Goal: Information Seeking & Learning: Learn about a topic

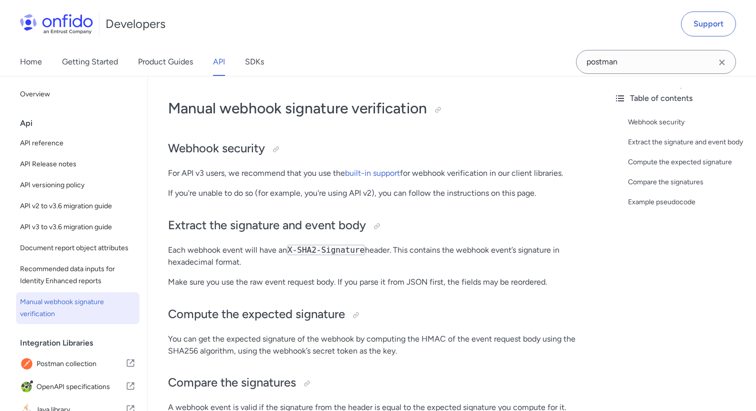
click at [719, 61] on icon "Clear search field button" at bounding box center [722, 62] width 12 height 12
click at [691, 59] on input "Onfido search input field" at bounding box center [656, 62] width 160 height 24
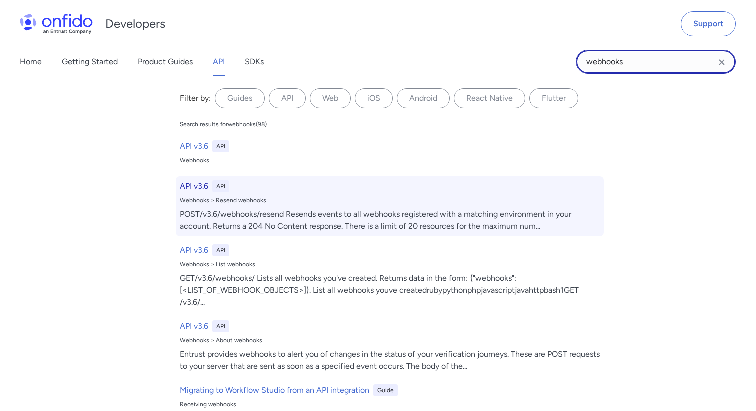
type input "webhooks"
click at [194, 182] on h6 "API v3.6" at bounding box center [194, 186] width 28 height 12
select select "http"
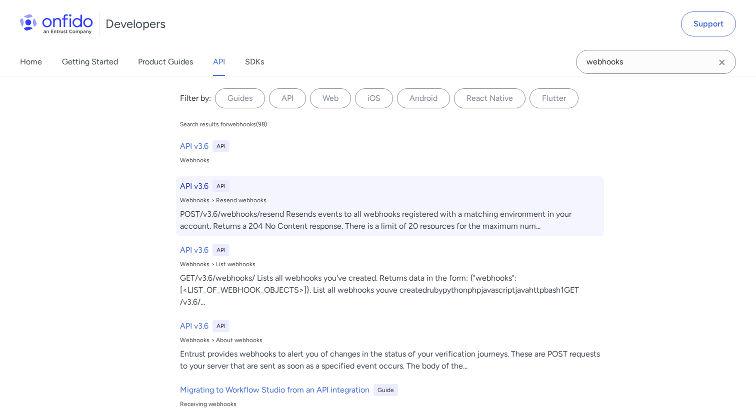
select select "http"
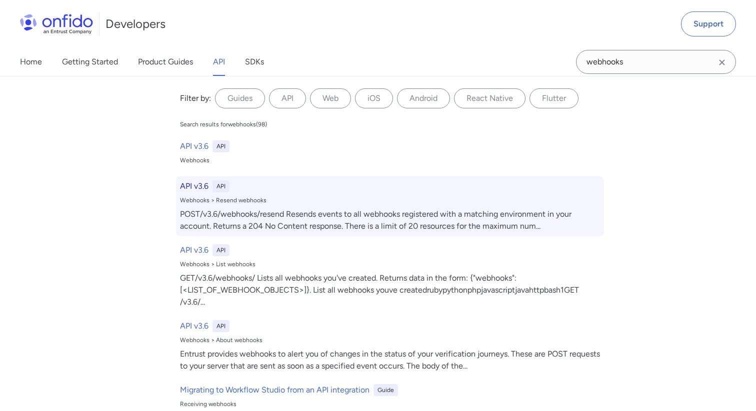
select select "http"
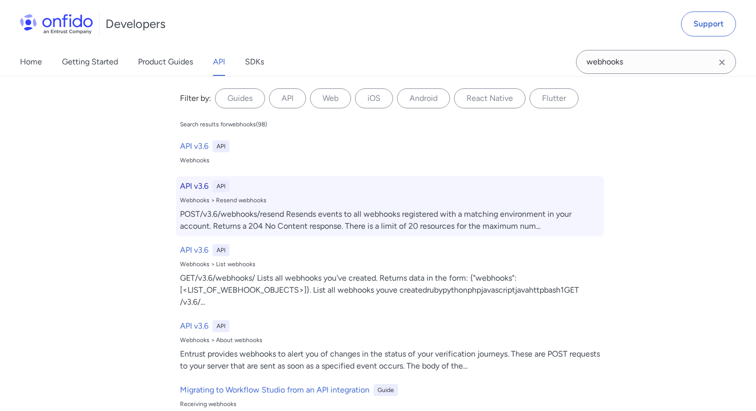
select select "http"
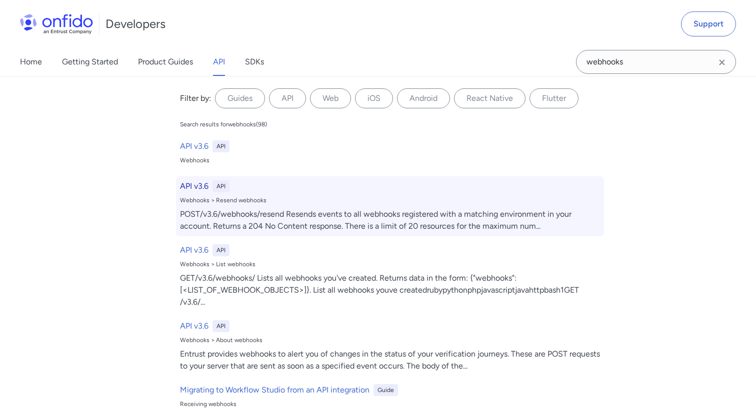
select select "http"
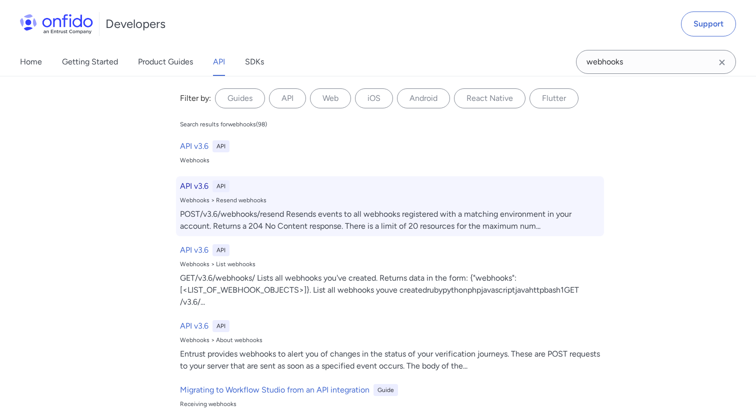
select select "http"
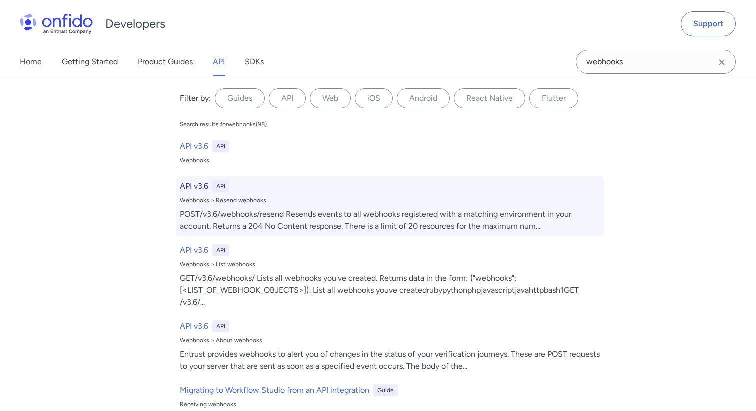
select select "http"
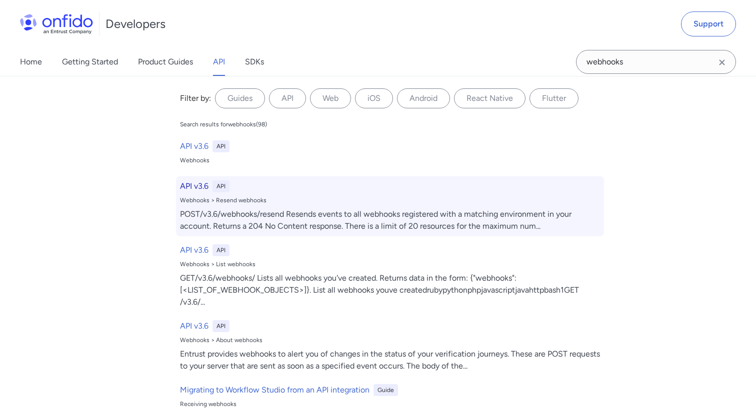
select select "http"
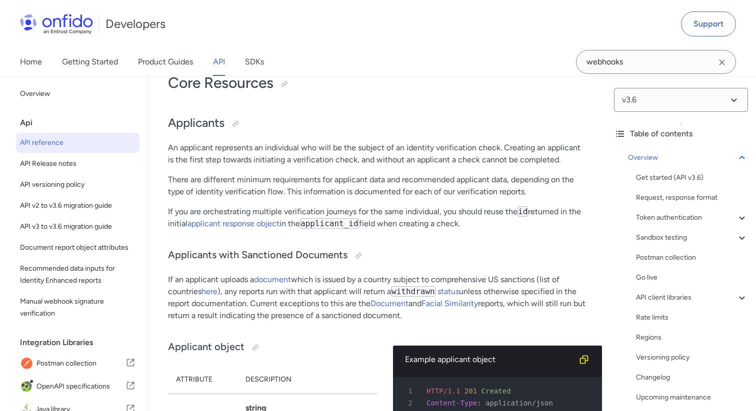
scroll to position [10990, 0]
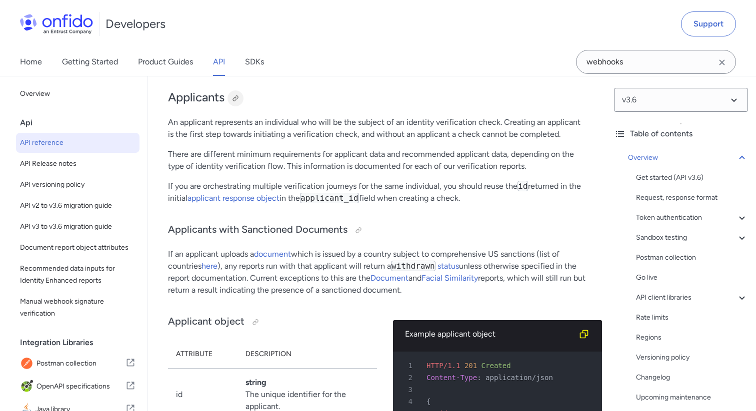
click at [234, 102] on div at bounding box center [235, 98] width 8 height 8
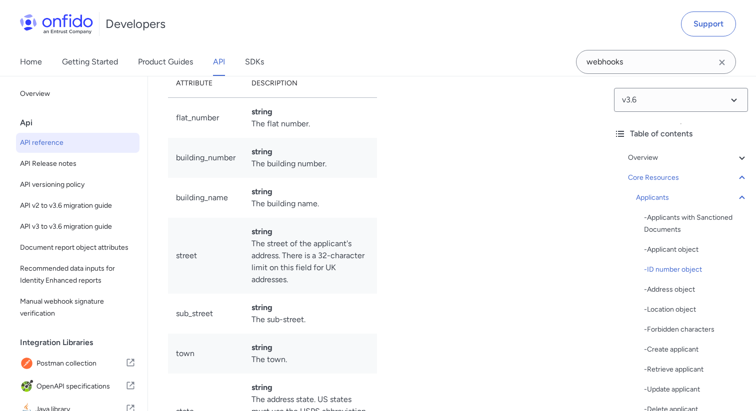
scroll to position [11412, 0]
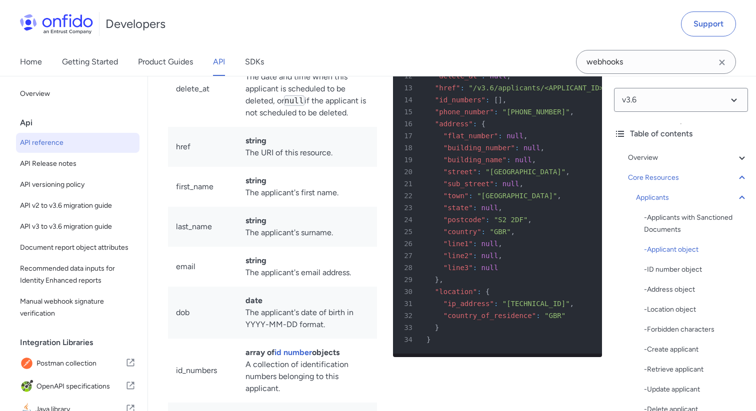
click at [257, 127] on td "datetime The date and time when this applicant is scheduled to be deleted, or n…" at bounding box center [306, 89] width 139 height 76
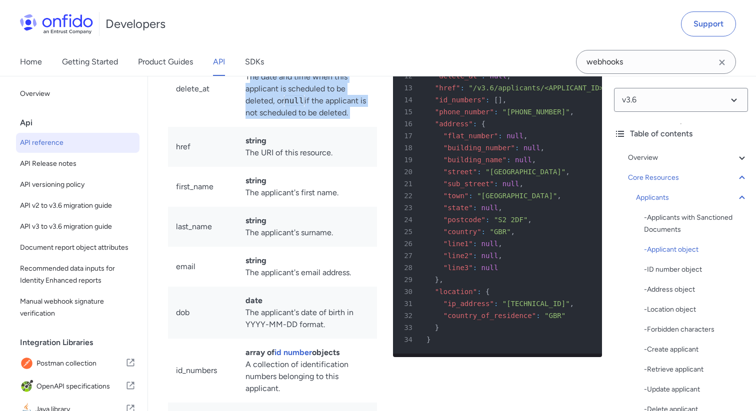
click at [257, 127] on td "datetime The date and time when this applicant is scheduled to be deleted, or n…" at bounding box center [306, 89] width 139 height 76
copy td "The date and time when this applicant is scheduled to be deleted, or null if th…"
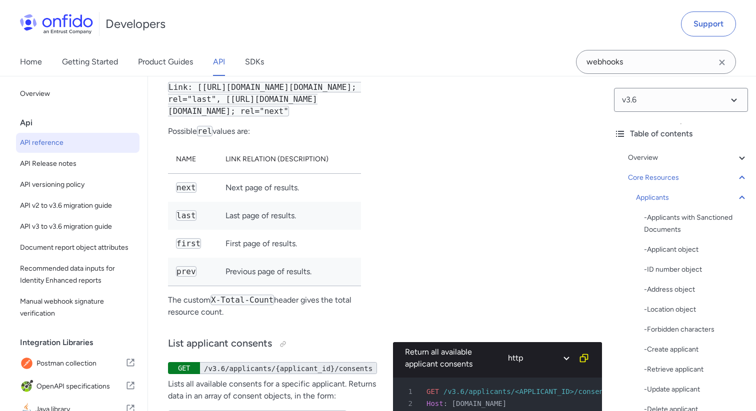
scroll to position [16805, 0]
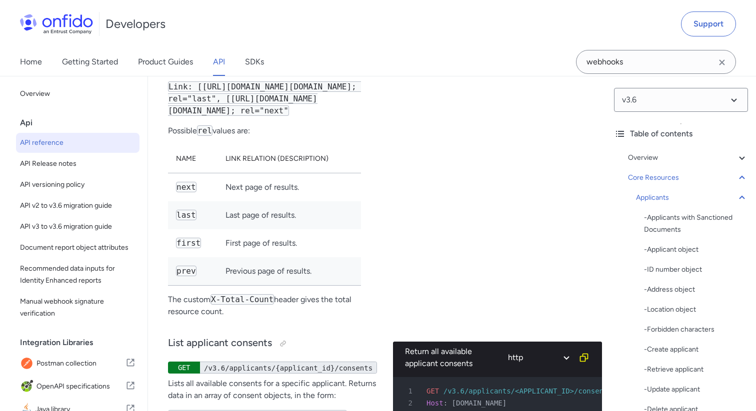
drag, startPoint x: 259, startPoint y: 284, endPoint x: 168, endPoint y: 269, distance: 91.7
copy p "include_deleted=true (optional): include applicants scheduled for deletion."
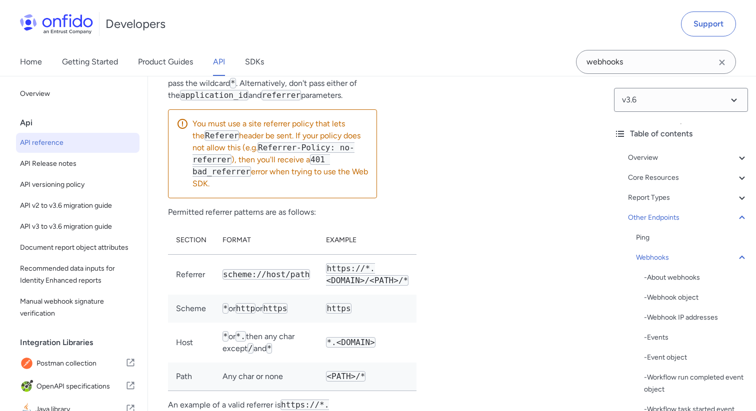
scroll to position [65454, 0]
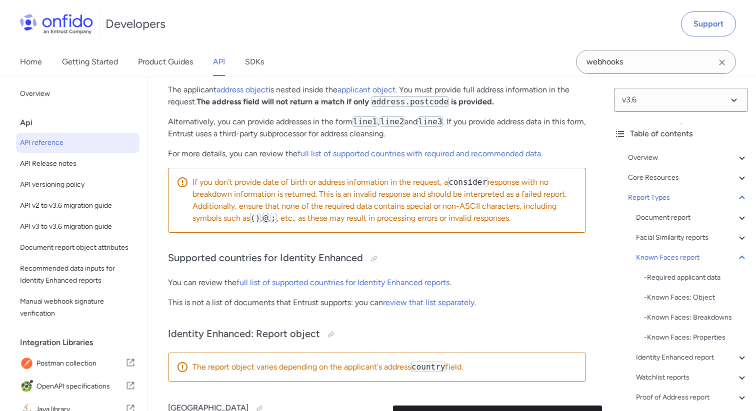
drag, startPoint x: 247, startPoint y: 205, endPoint x: 169, endPoint y: 197, distance: 78.3
copy p "No matches will be returned against any permanently deleted applicants."
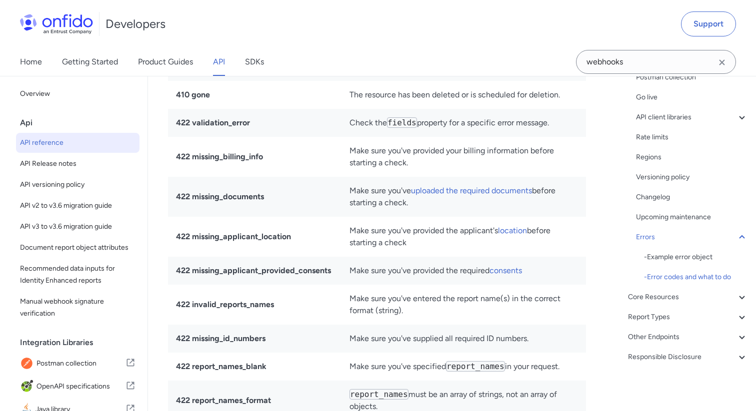
scroll to position [10722, 0]
